Goal: Find contact information: Find contact information

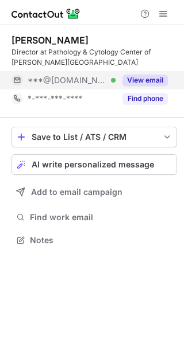
scroll to position [232, 184]
click at [133, 80] on button "View email" at bounding box center [144, 80] width 45 height 11
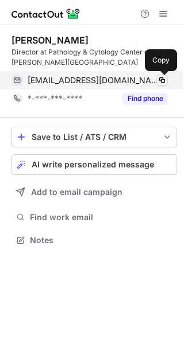
click at [162, 80] on span at bounding box center [161, 80] width 9 height 9
